Goal: Subscribe to service/newsletter

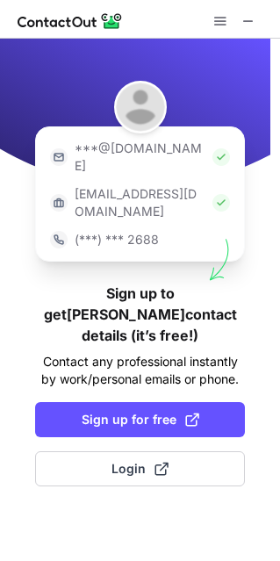
click at [61, 402] on button "Sign up for free" at bounding box center [140, 419] width 210 height 35
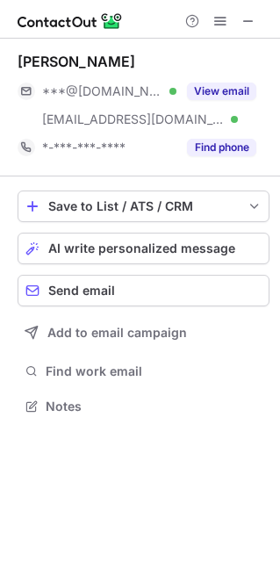
scroll to position [394, 280]
click at [111, 83] on span "***@gmail.com" at bounding box center [102, 91] width 121 height 16
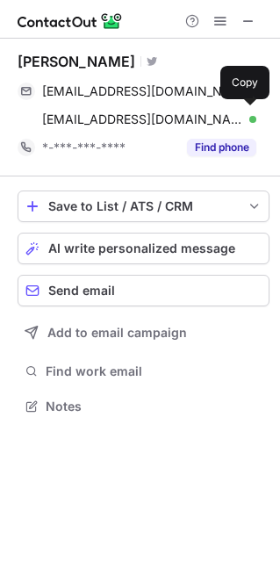
click at [54, 119] on span "smartinet@adobe.com" at bounding box center [142, 119] width 201 height 16
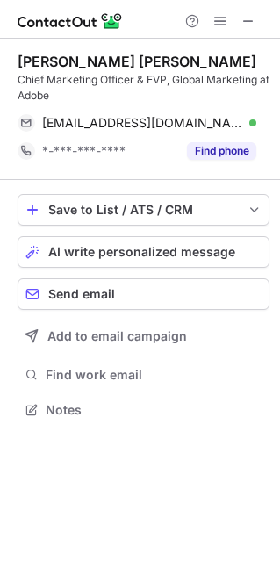
scroll to position [397, 280]
click at [256, 20] on button at bounding box center [248, 21] width 21 height 21
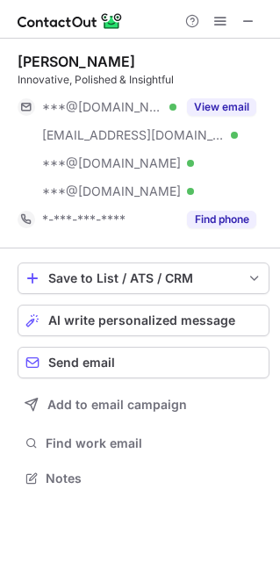
scroll to position [465, 280]
click at [254, 21] on span at bounding box center [248, 21] width 14 height 14
click at [248, 14] on span at bounding box center [248, 21] width 14 height 14
